Goal: Task Accomplishment & Management: Complete application form

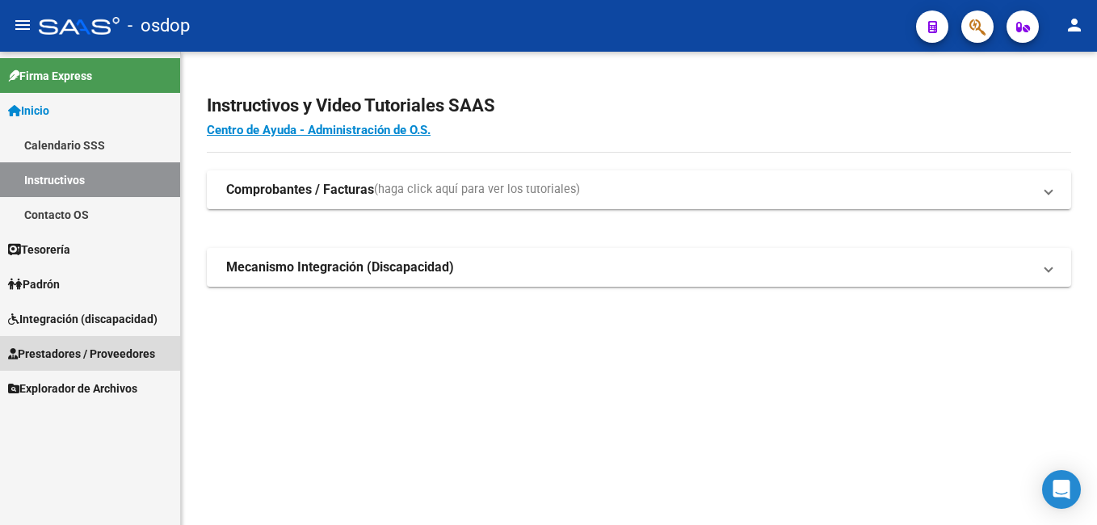
click at [78, 349] on span "Prestadores / Proveedores" at bounding box center [81, 354] width 147 height 18
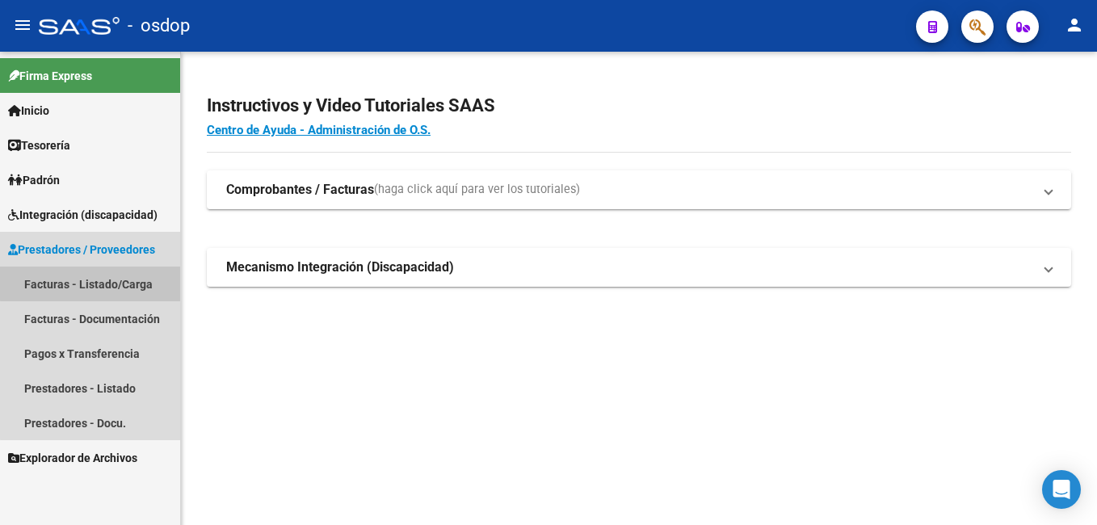
click at [99, 279] on link "Facturas - Listado/Carga" at bounding box center [90, 284] width 180 height 35
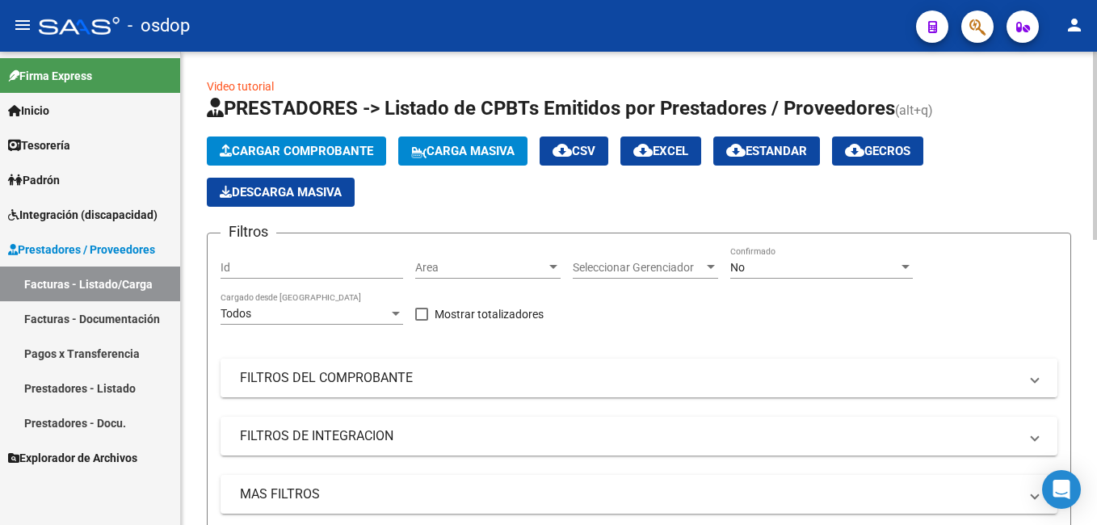
click at [298, 376] on mat-panel-title "FILTROS DEL COMPROBANTE" at bounding box center [629, 378] width 779 height 18
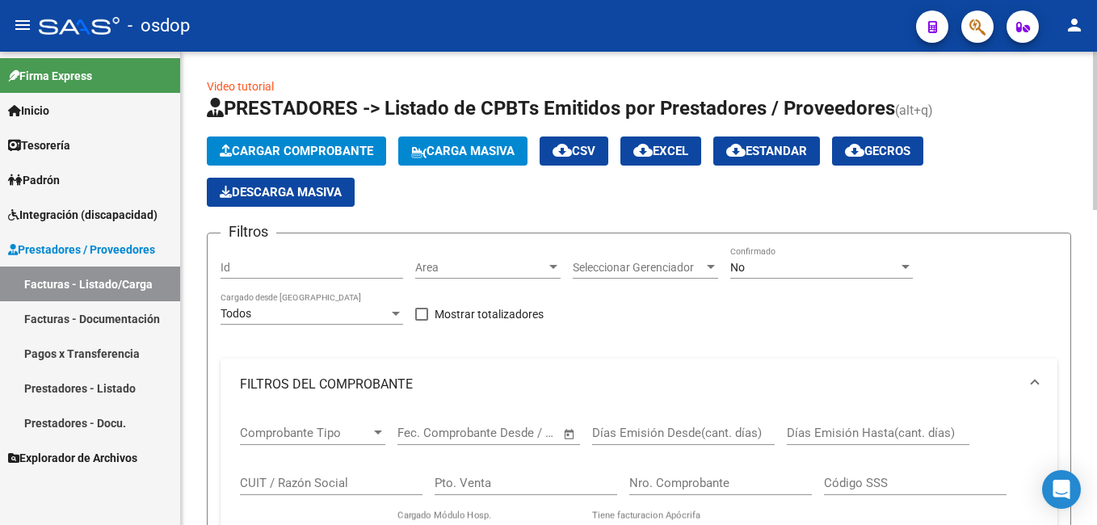
click at [258, 484] on input "CUIT / Razón Social" at bounding box center [331, 483] width 183 height 15
paste input "22908868"
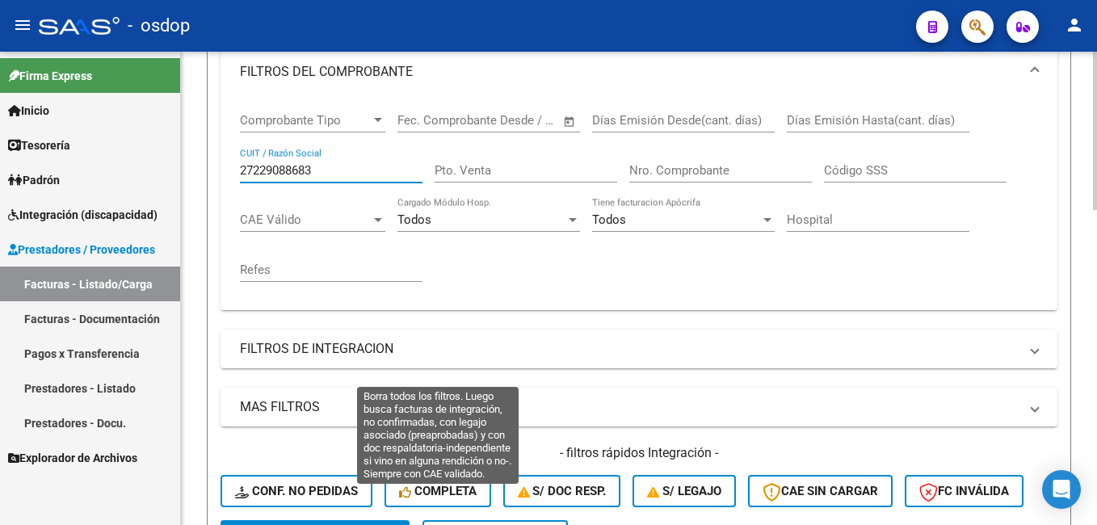
scroll to position [485, 0]
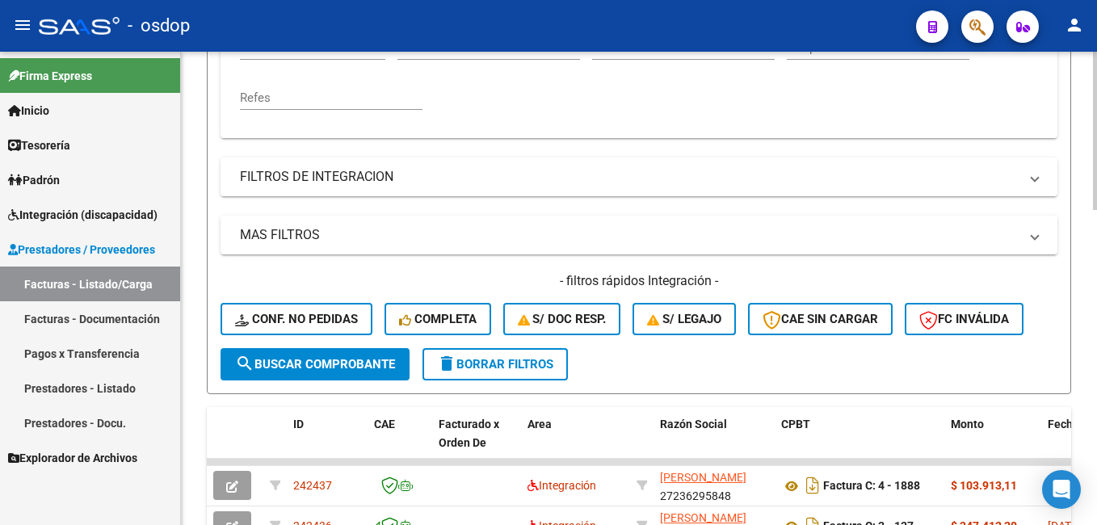
type input "27229088683"
click at [321, 364] on span "search Buscar Comprobante" at bounding box center [315, 364] width 160 height 15
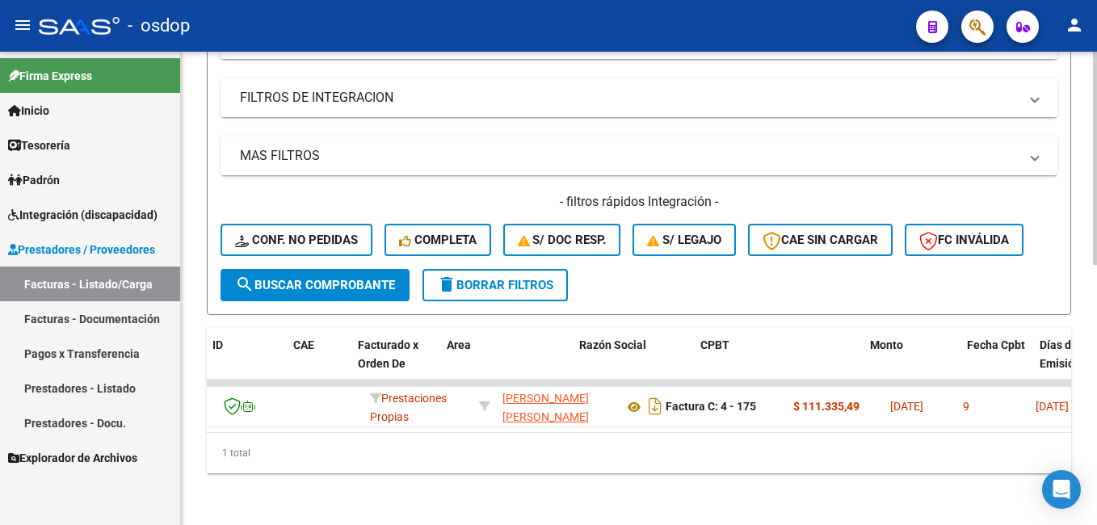
scroll to position [0, 0]
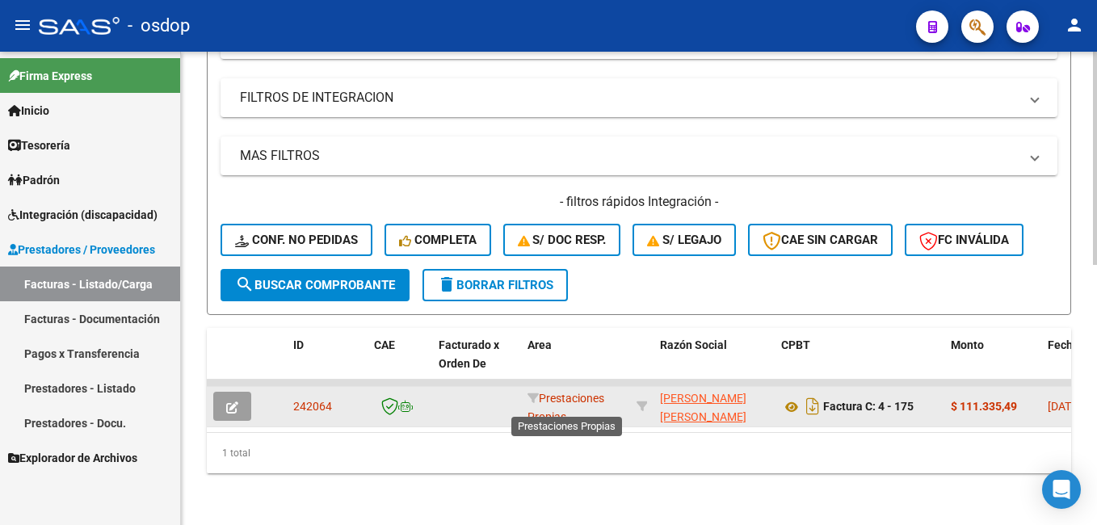
click at [543, 392] on span "Prestaciones Propias" at bounding box center [566, 408] width 77 height 32
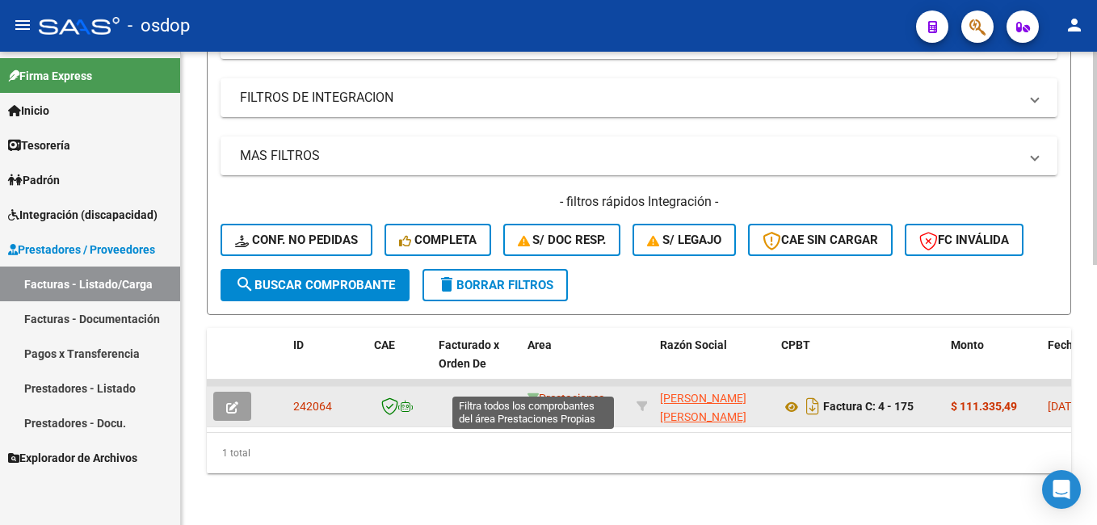
click at [530, 393] on icon at bounding box center [533, 398] width 11 height 11
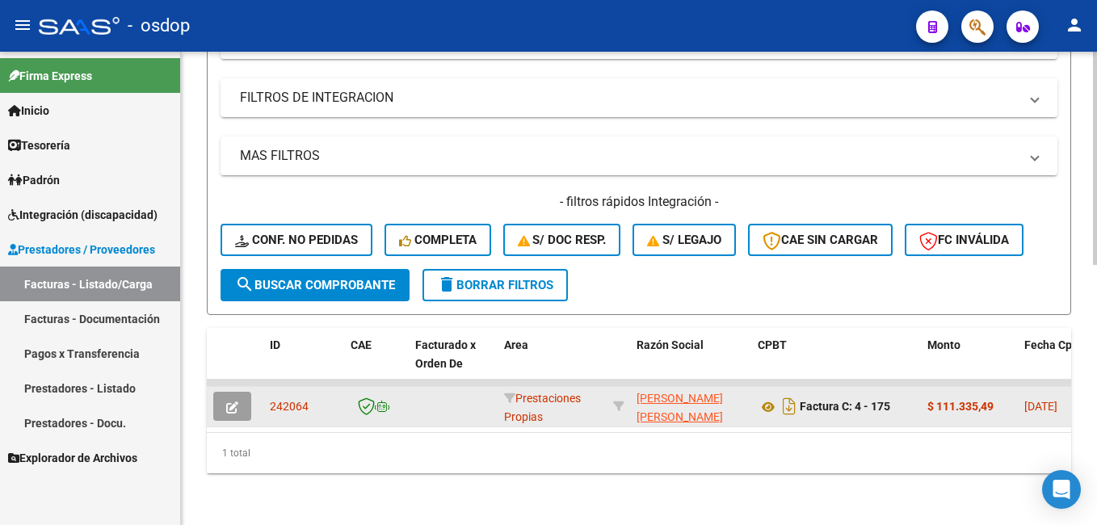
click at [230, 402] on icon "button" at bounding box center [232, 408] width 12 height 12
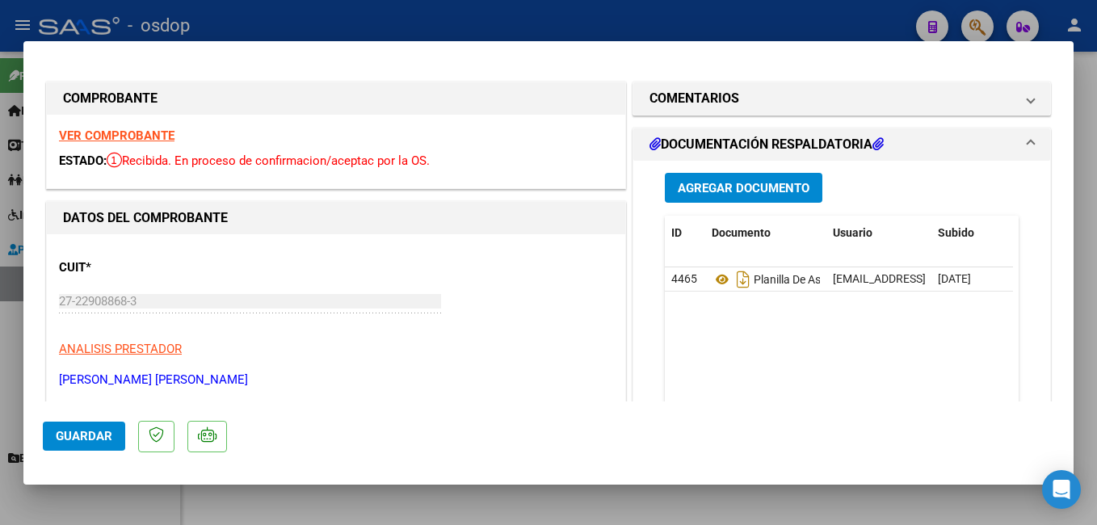
scroll to position [81, 0]
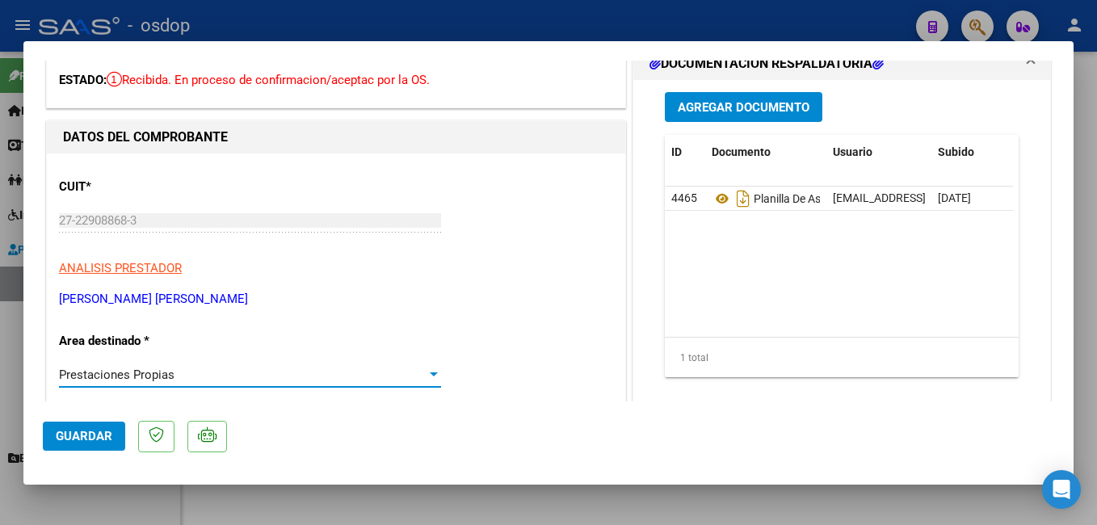
click at [176, 377] on div "Prestaciones Propias" at bounding box center [243, 375] width 368 height 15
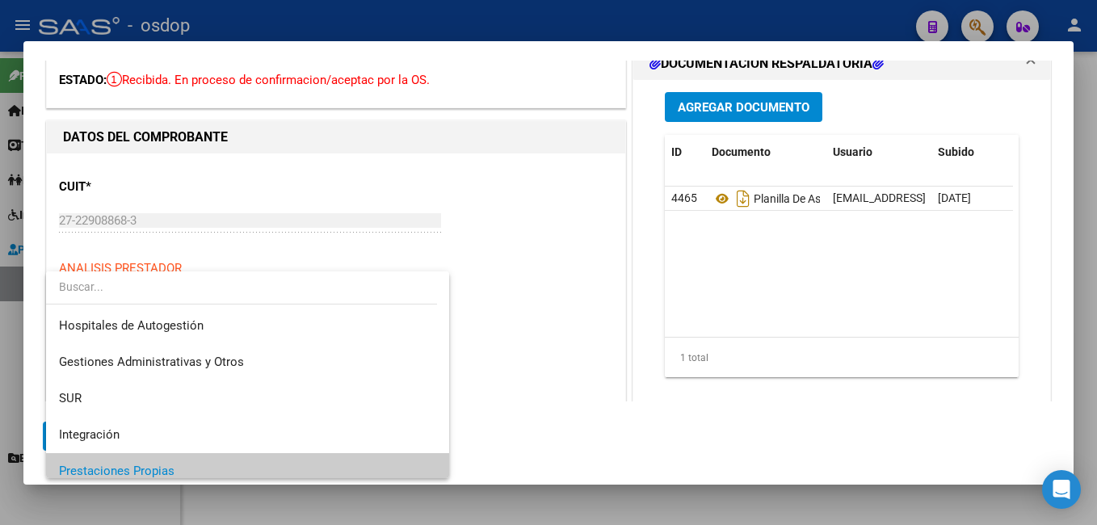
scroll to position [97, 0]
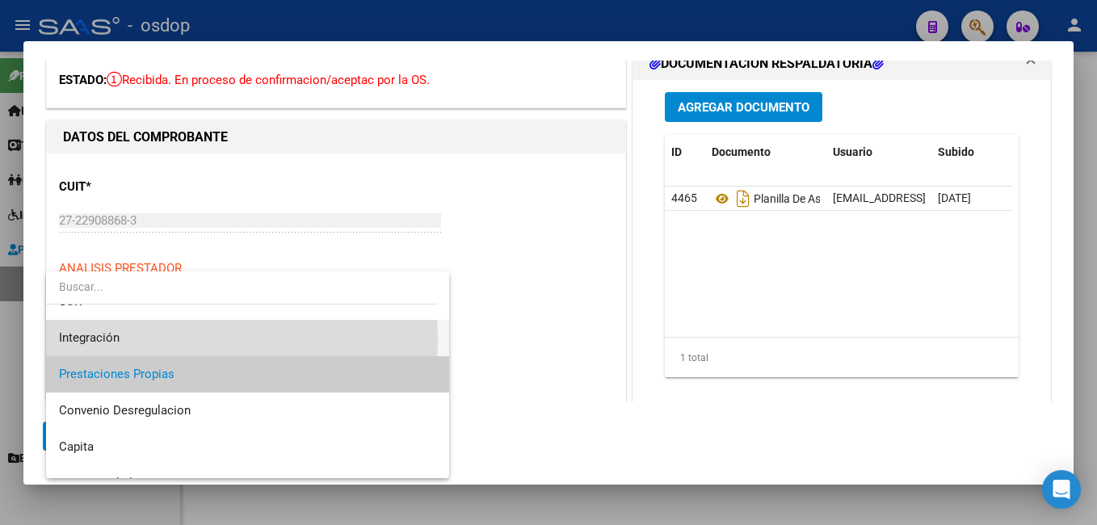
click at [145, 339] on span "Integración" at bounding box center [247, 338] width 377 height 36
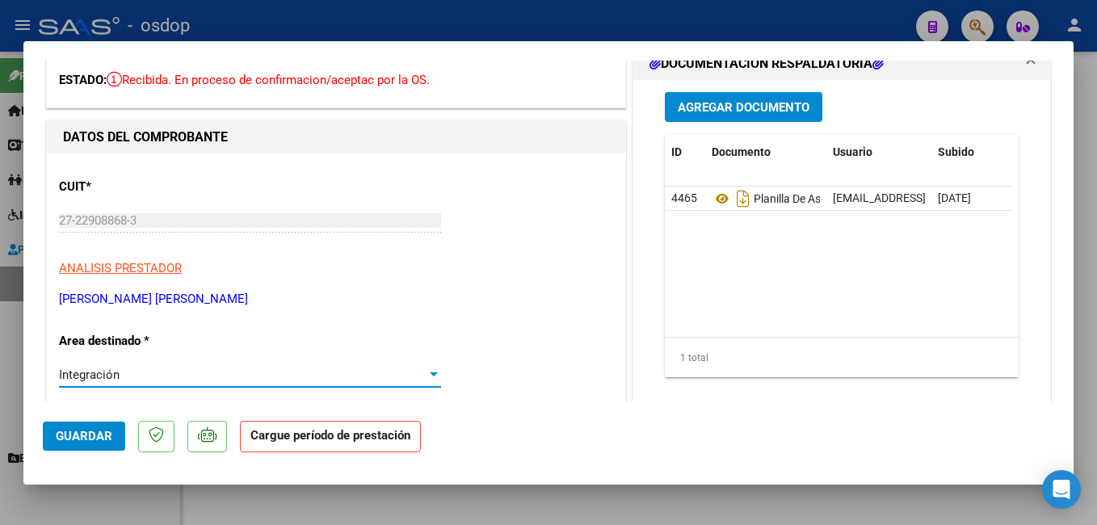
scroll to position [0, 0]
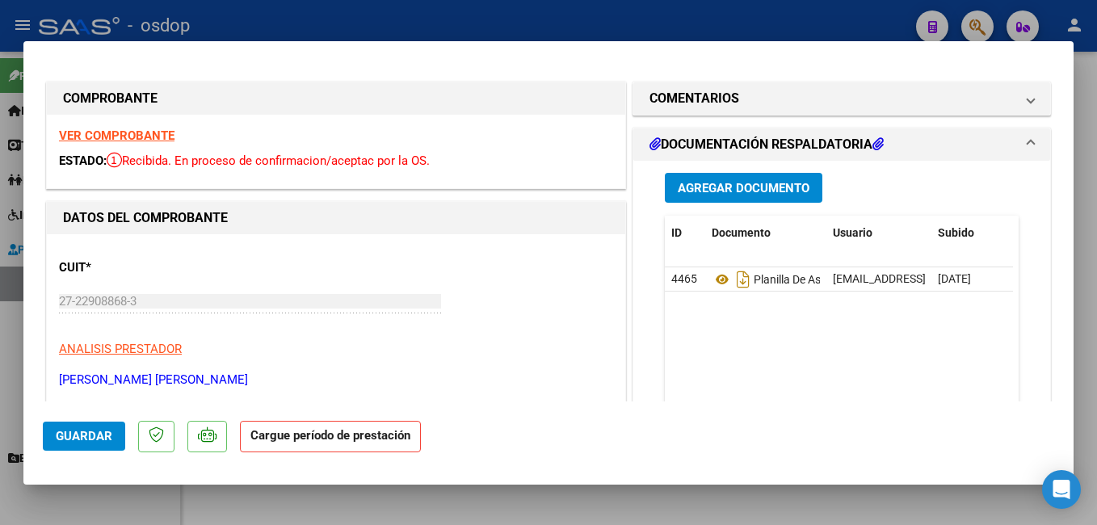
click at [77, 436] on span "Guardar" at bounding box center [84, 436] width 57 height 15
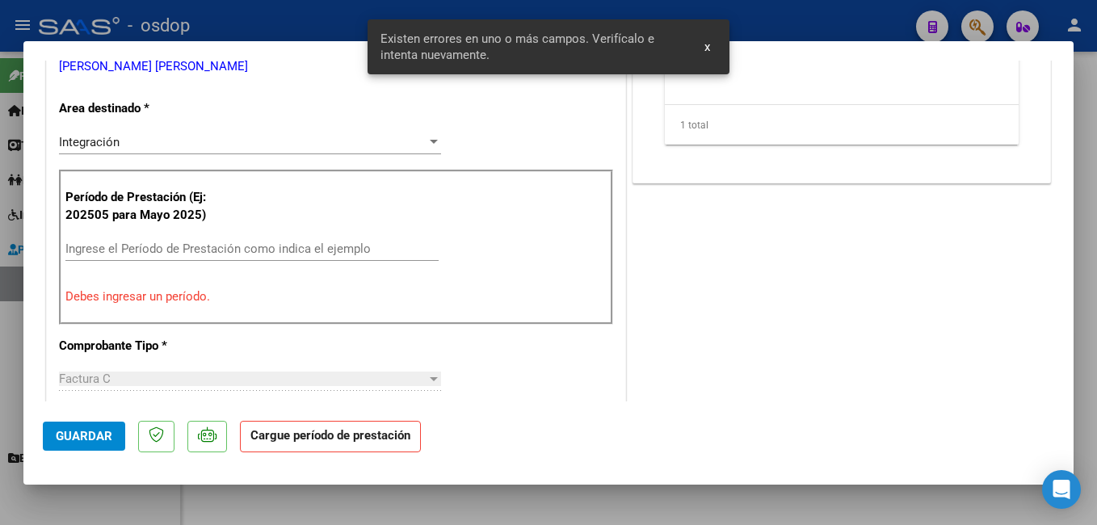
scroll to position [314, 0]
click at [123, 246] on input "Ingrese el Período de Prestación como indica el ejemplo" at bounding box center [251, 248] width 373 height 15
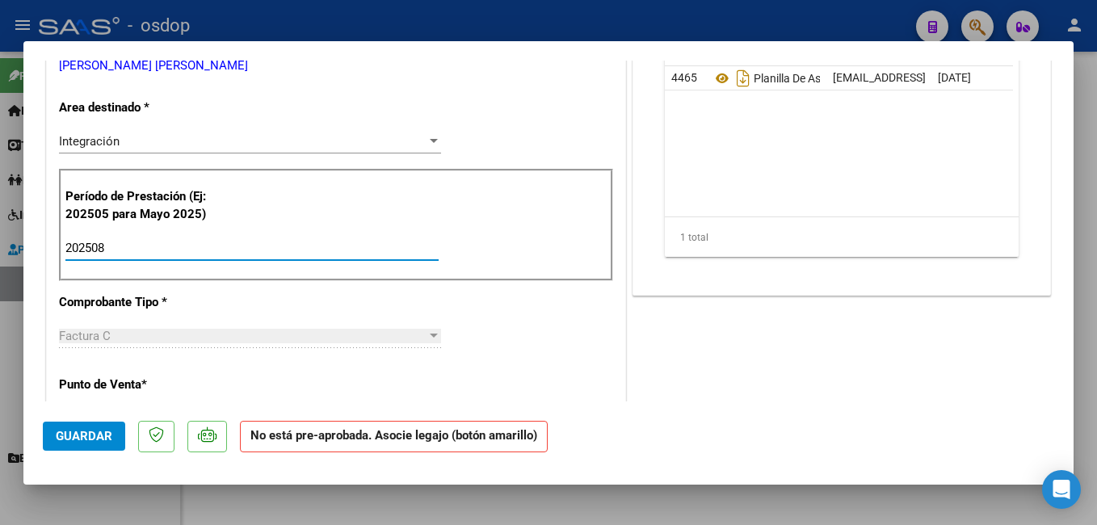
type input "202508"
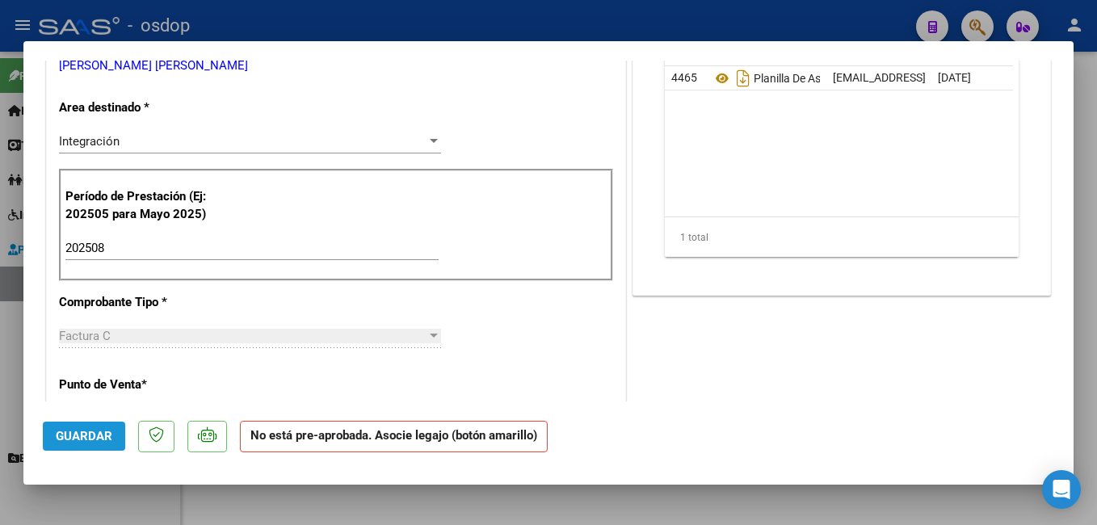
click at [81, 433] on span "Guardar" at bounding box center [84, 436] width 57 height 15
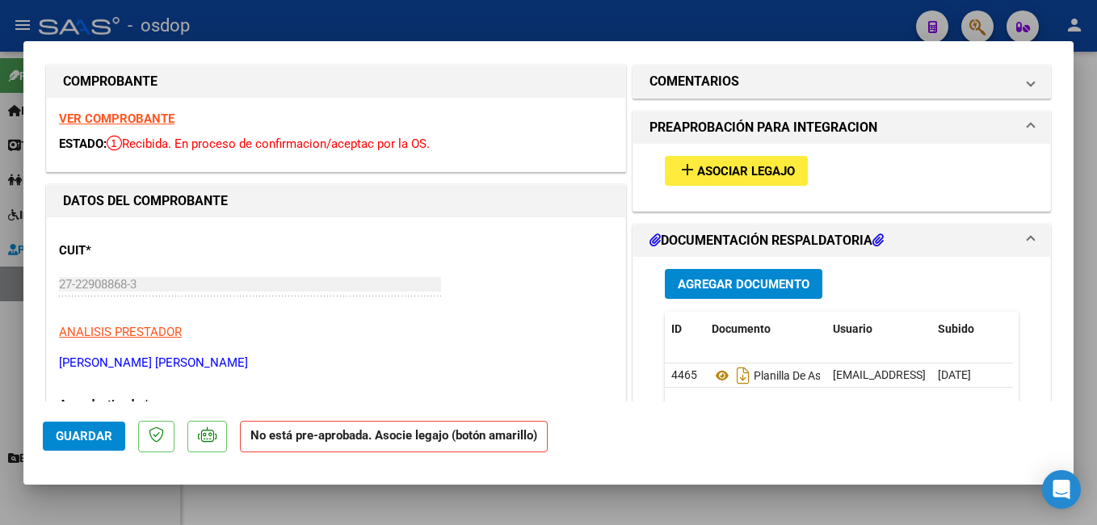
scroll to position [0, 0]
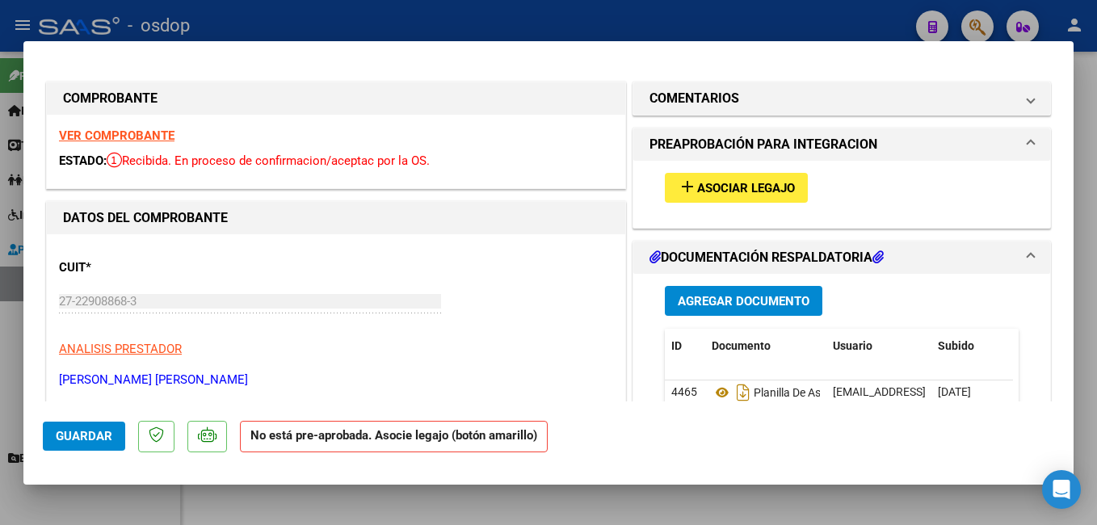
click at [714, 180] on span "add Asociar Legajo" at bounding box center [736, 187] width 117 height 15
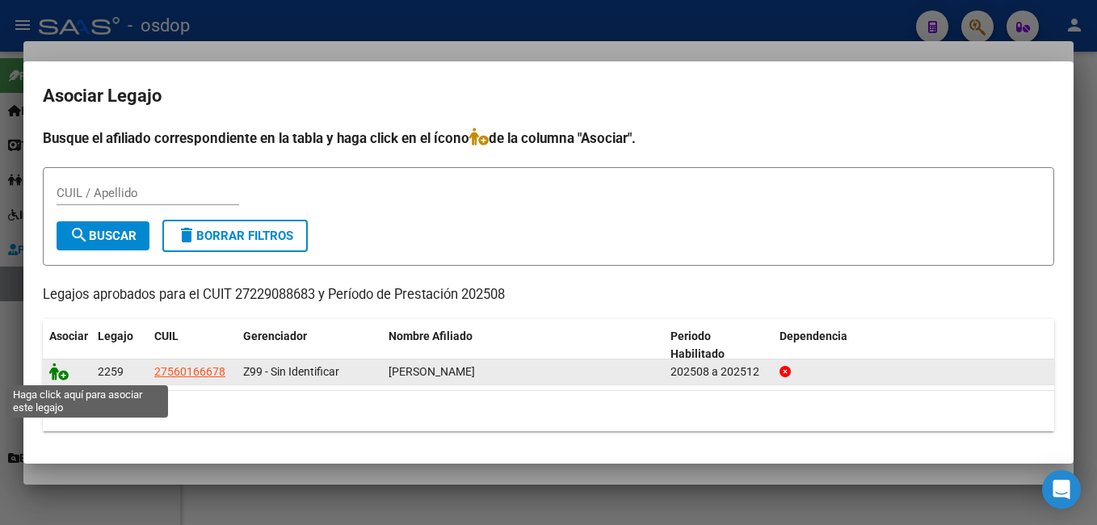
click at [53, 372] on icon at bounding box center [58, 372] width 19 height 18
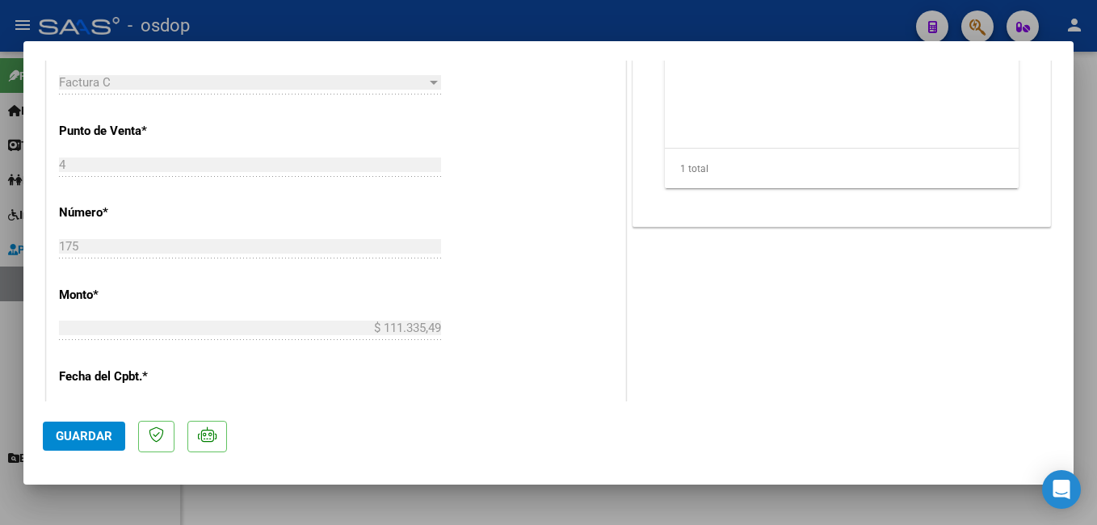
scroll to position [646, 0]
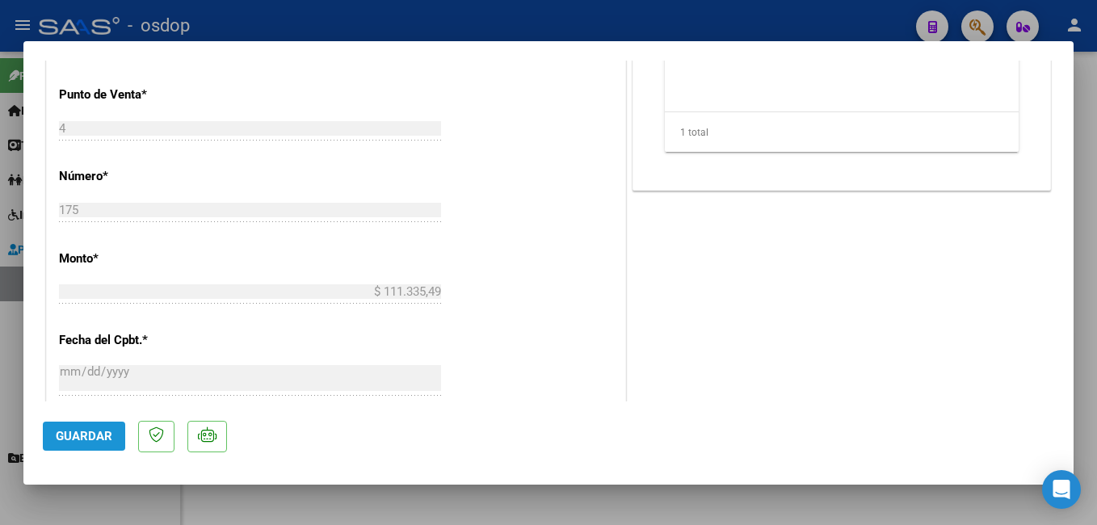
click at [78, 436] on span "Guardar" at bounding box center [84, 436] width 57 height 15
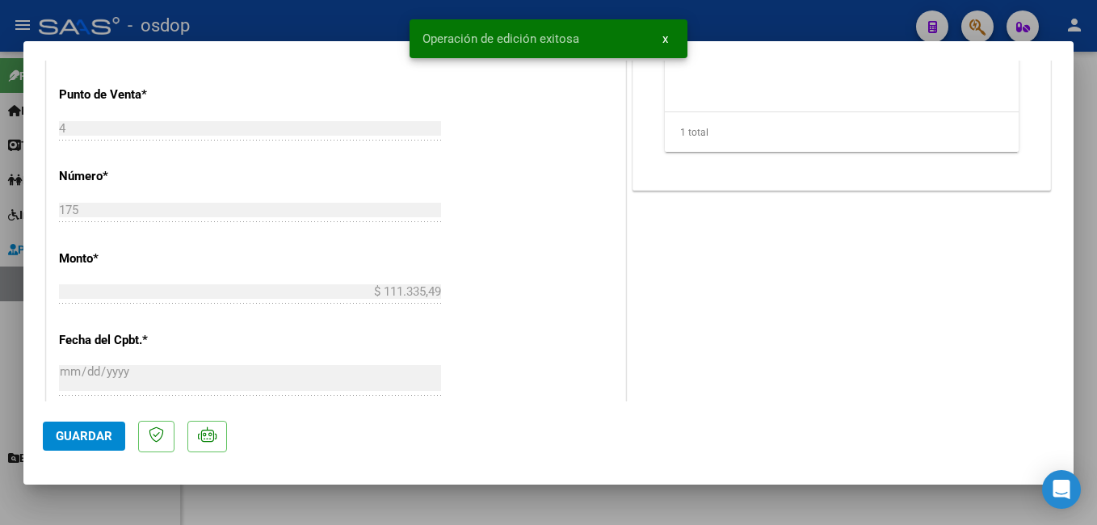
click at [360, 19] on div at bounding box center [548, 262] width 1097 height 525
type input "$ 0,00"
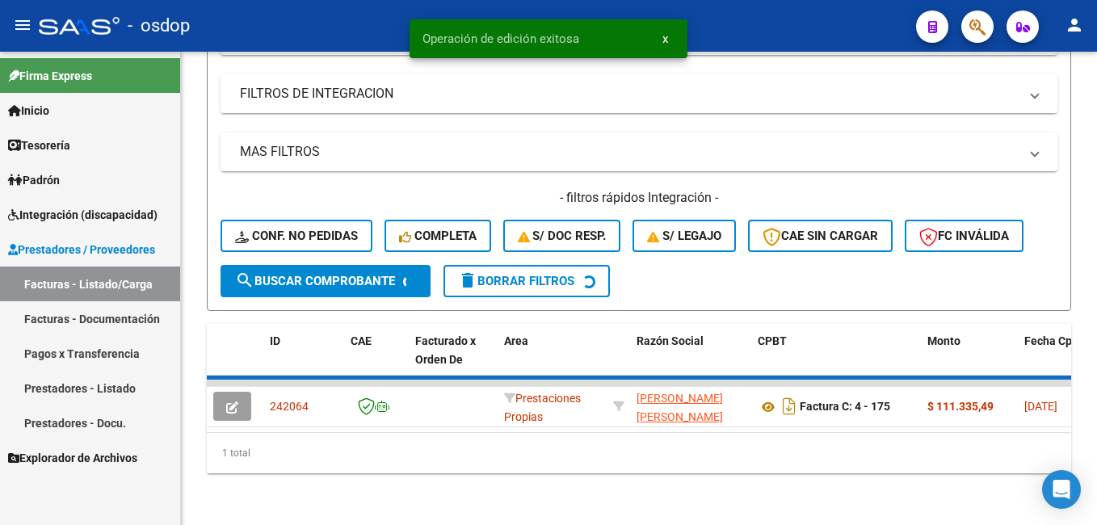
scroll to position [552, 0]
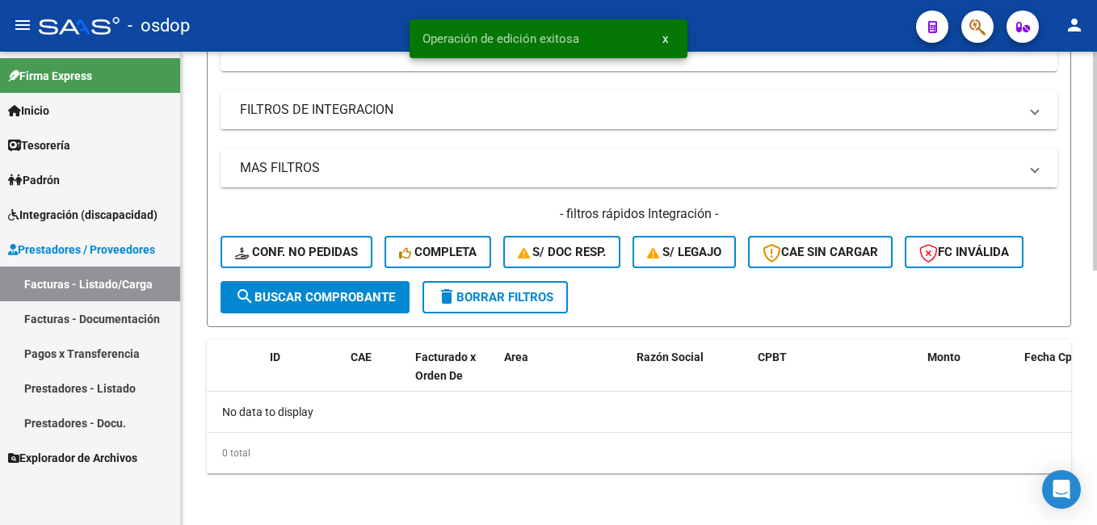
click at [528, 293] on span "delete Borrar Filtros" at bounding box center [495, 297] width 116 height 15
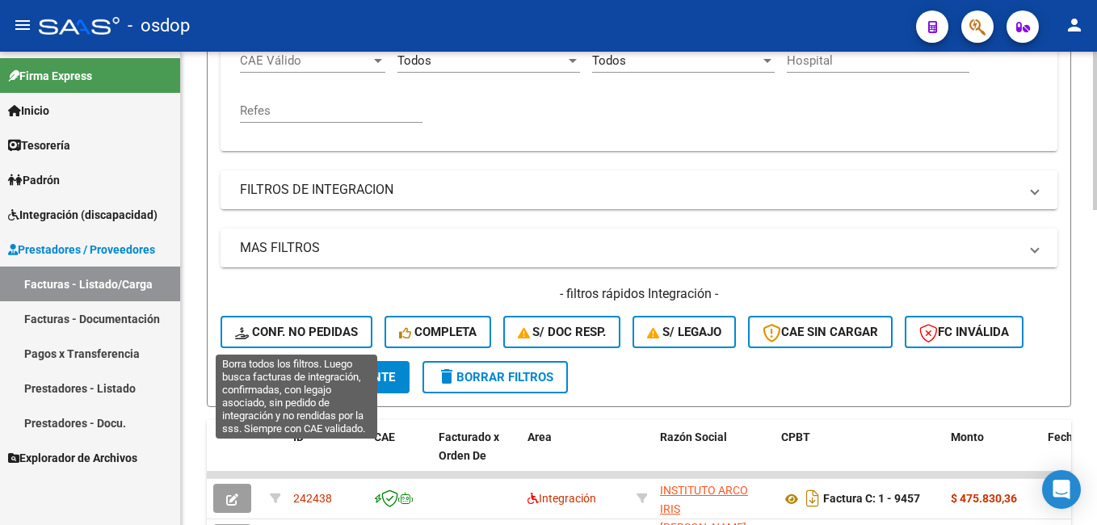
scroll to position [390, 0]
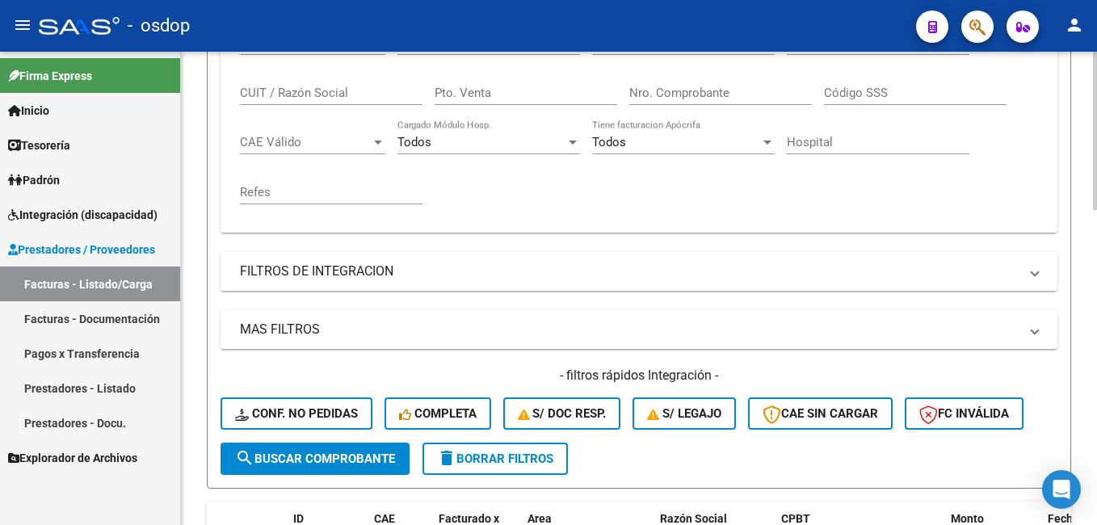
click at [295, 93] on input "CUIT / Razón Social" at bounding box center [331, 93] width 183 height 15
paste input "22908868"
type input "27229088683"
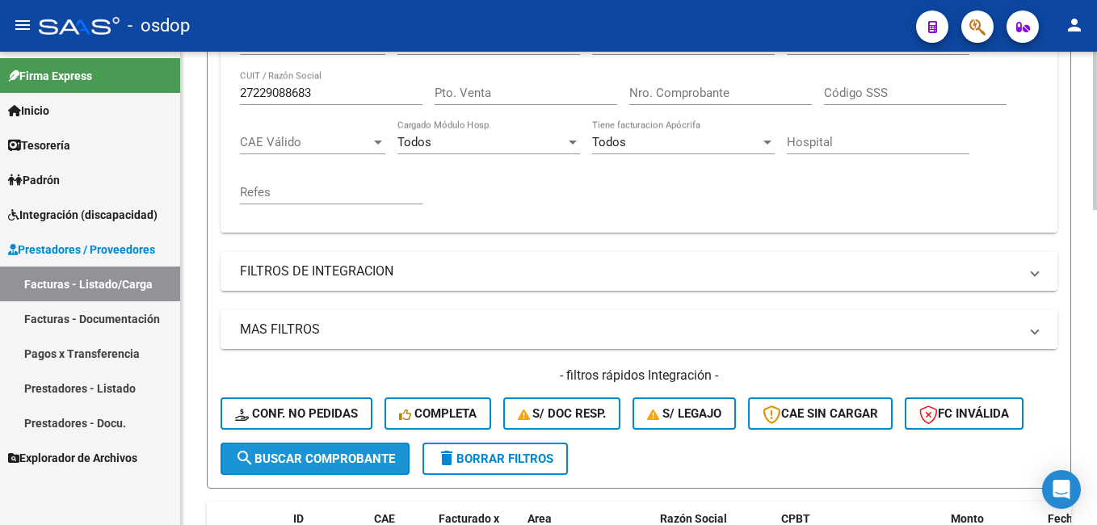
click at [343, 460] on span "search Buscar Comprobante" at bounding box center [315, 459] width 160 height 15
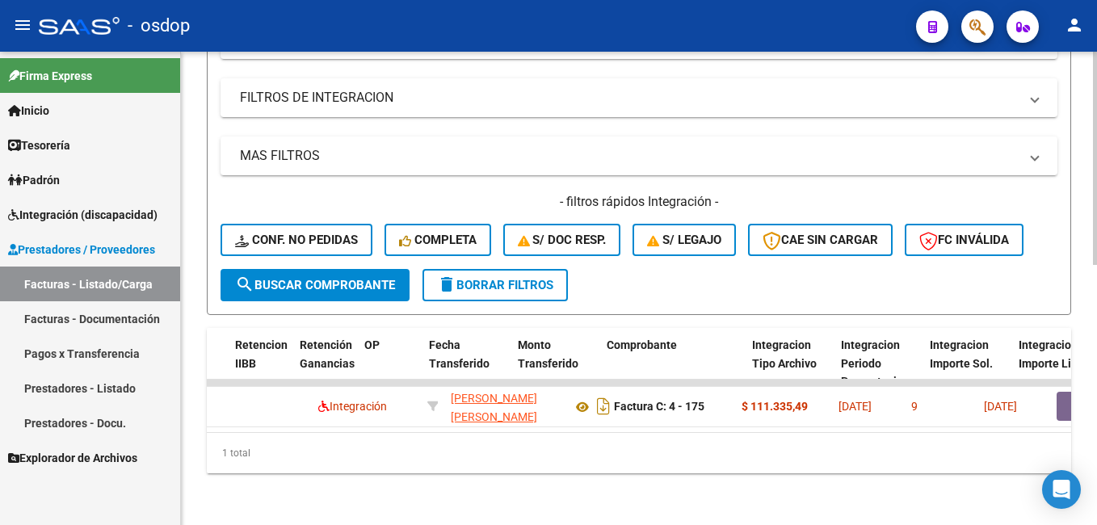
scroll to position [0, 0]
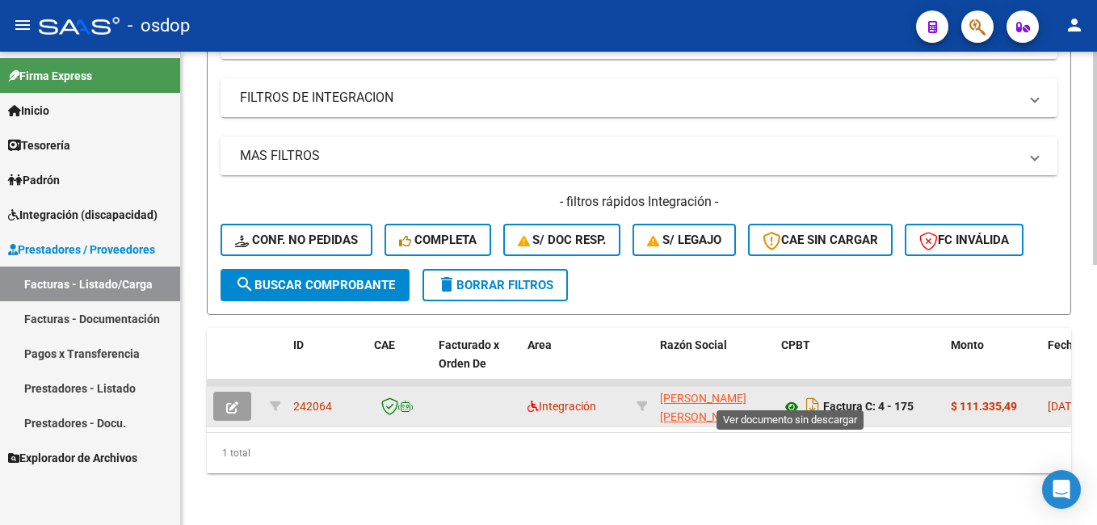
click at [792, 398] on icon at bounding box center [791, 407] width 21 height 19
